Goal: Unclear

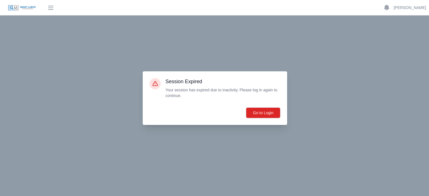
scroll to position [343, 0]
